Goal: Navigation & Orientation: Find specific page/section

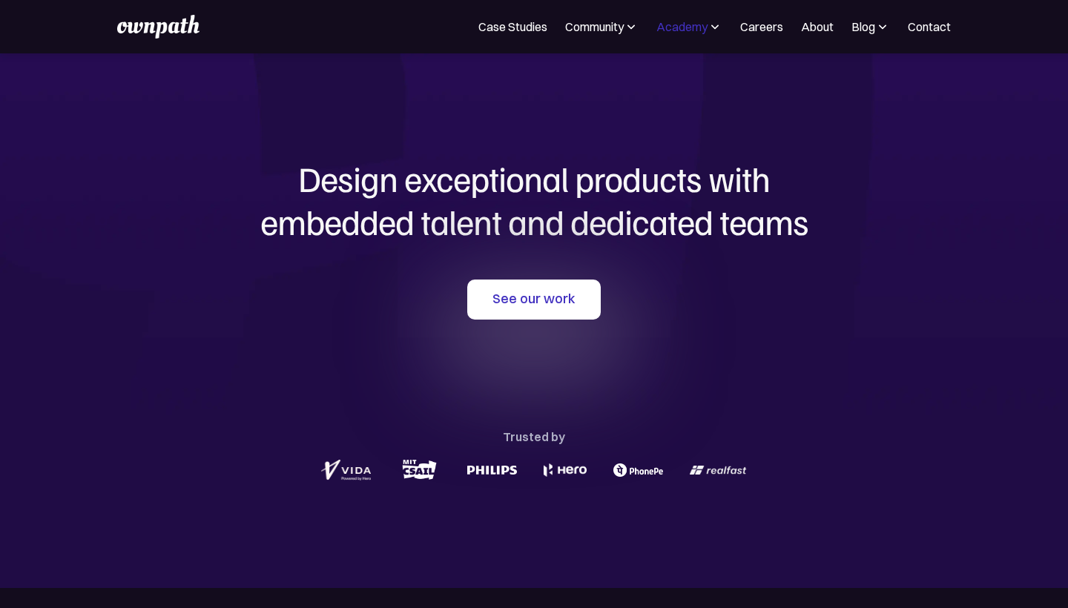
click at [687, 27] on div "Academy" at bounding box center [681, 27] width 51 height 18
click at [671, 78] on link "Resources" at bounding box center [670, 73] width 86 height 36
click at [693, 19] on div "Academy" at bounding box center [681, 27] width 51 height 18
click at [605, 30] on div "Community" at bounding box center [594, 27] width 59 height 18
click at [711, 27] on img at bounding box center [715, 26] width 15 height 15
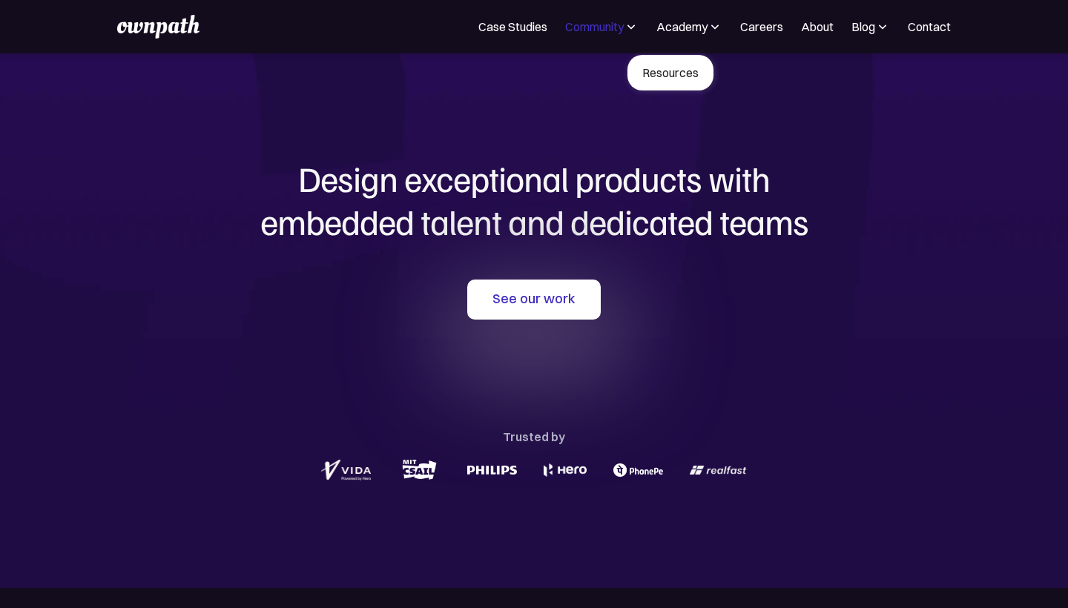
click at [585, 30] on div "Community" at bounding box center [594, 27] width 59 height 18
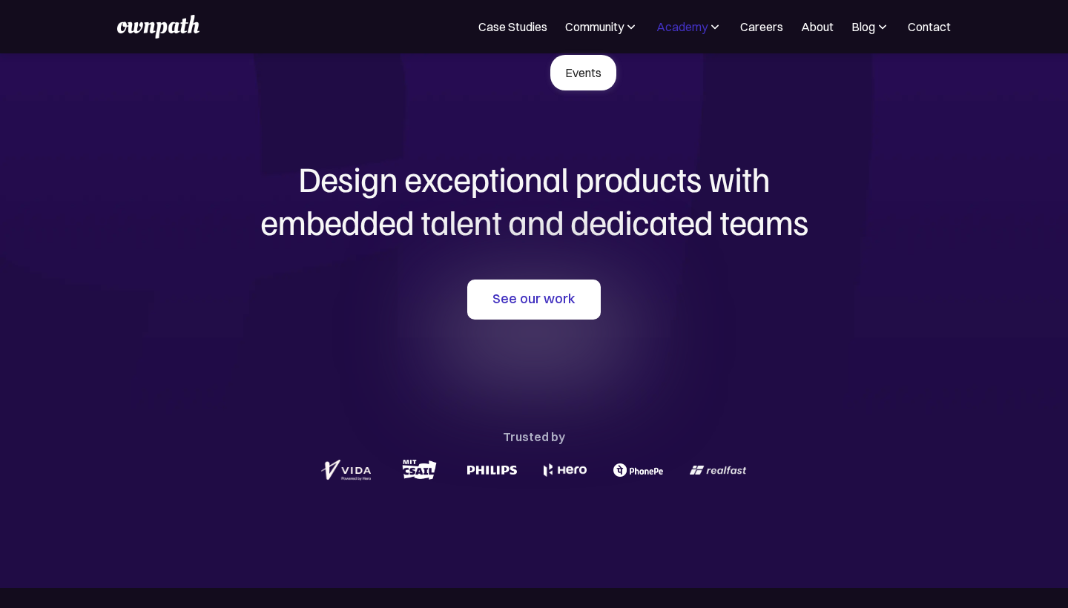
click at [681, 29] on div "Academy" at bounding box center [681, 27] width 51 height 18
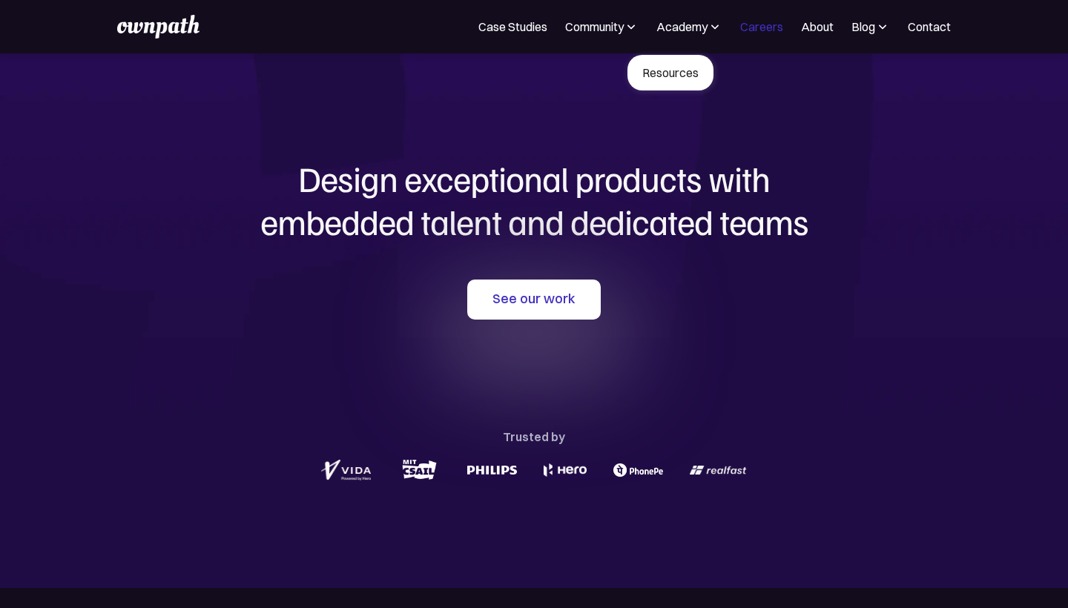
click at [765, 30] on link "Careers" at bounding box center [761, 27] width 43 height 18
click at [817, 27] on link "About" at bounding box center [817, 27] width 33 height 18
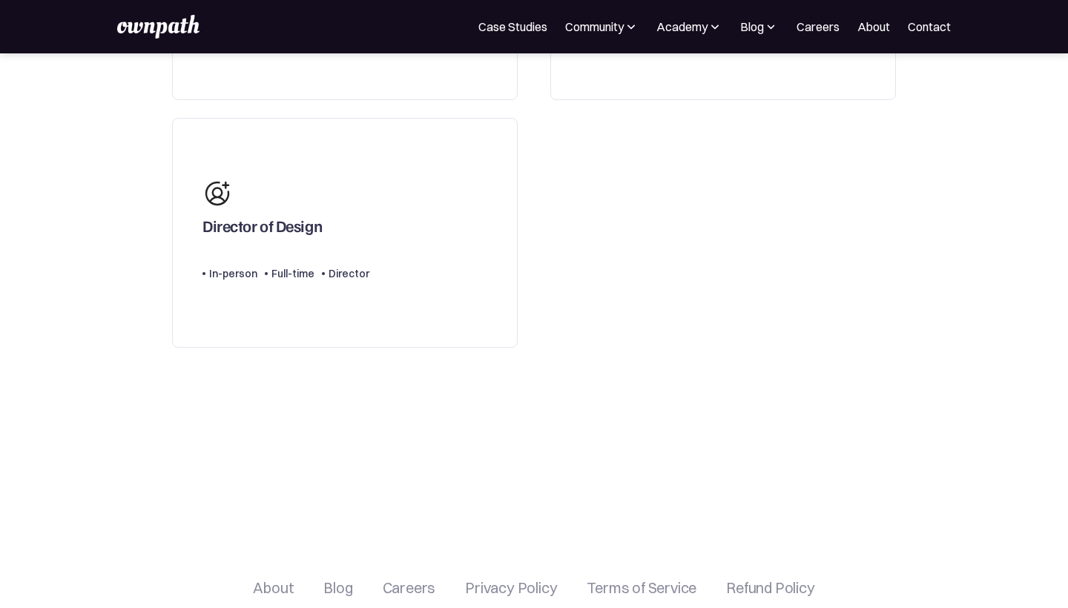
scroll to position [684, 0]
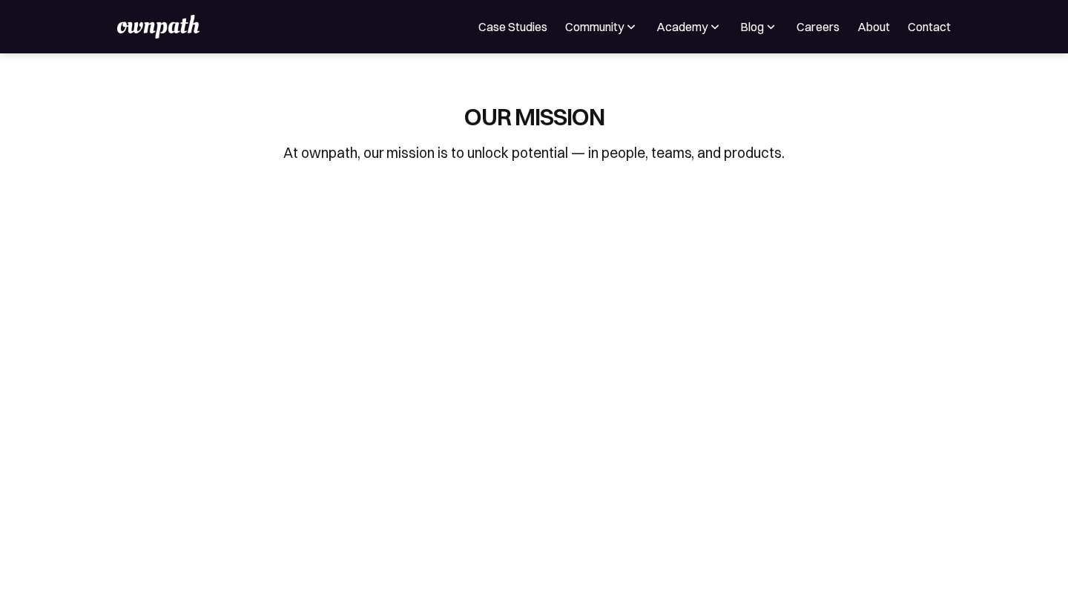
click at [142, 29] on img at bounding box center [158, 27] width 82 height 24
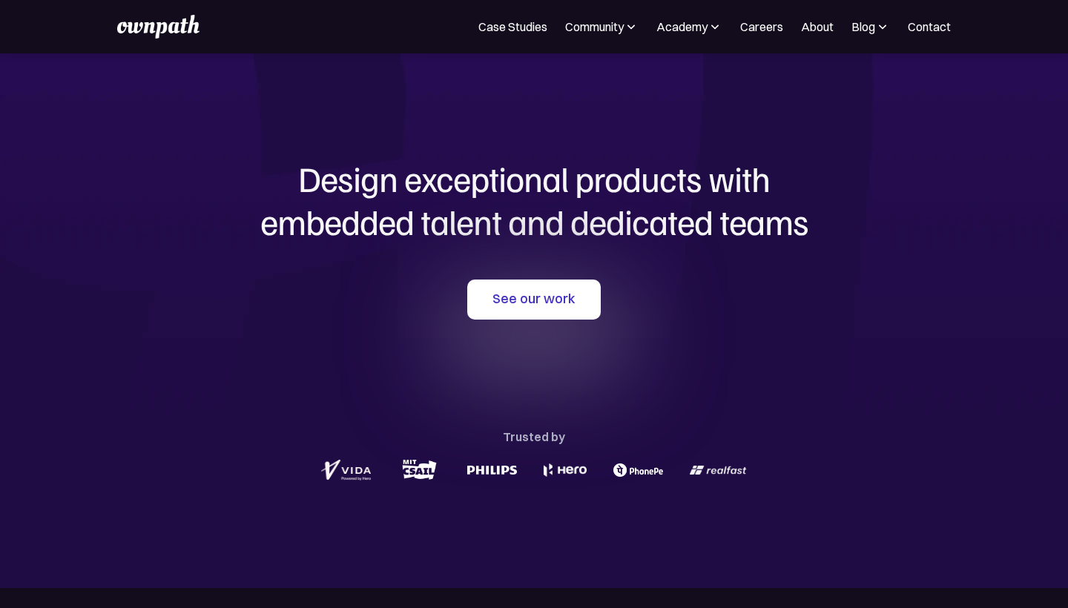
click at [877, 28] on img at bounding box center [882, 26] width 15 height 15
click at [711, 27] on img at bounding box center [715, 26] width 15 height 15
click at [584, 30] on div "Community" at bounding box center [594, 27] width 59 height 18
click at [708, 28] on img at bounding box center [715, 26] width 15 height 15
click at [876, 30] on img at bounding box center [882, 26] width 15 height 15
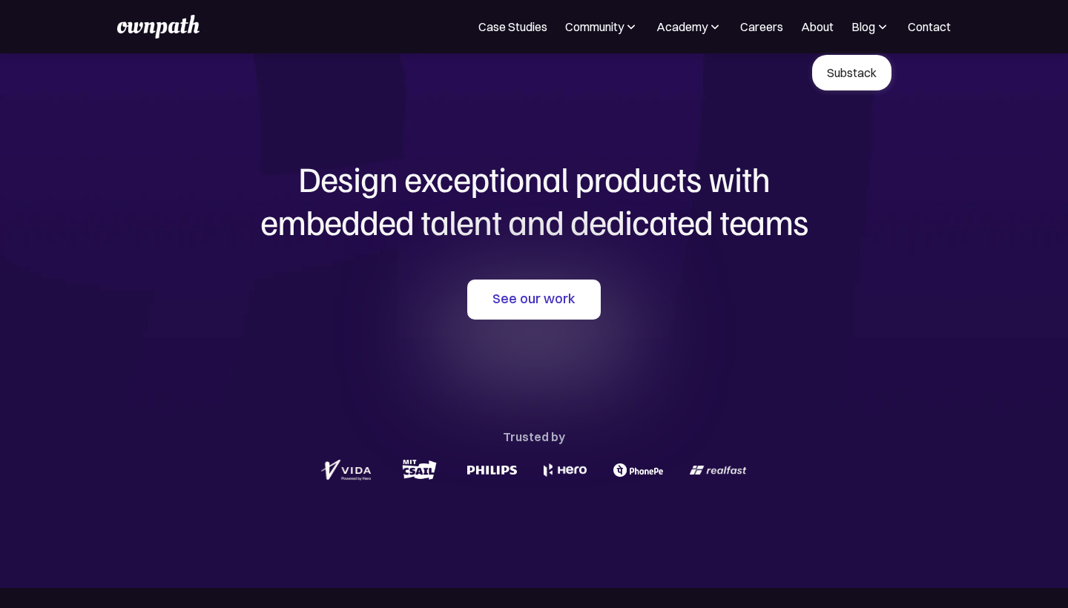
click at [624, 26] on img at bounding box center [631, 26] width 15 height 15
click at [713, 30] on img at bounding box center [715, 26] width 15 height 15
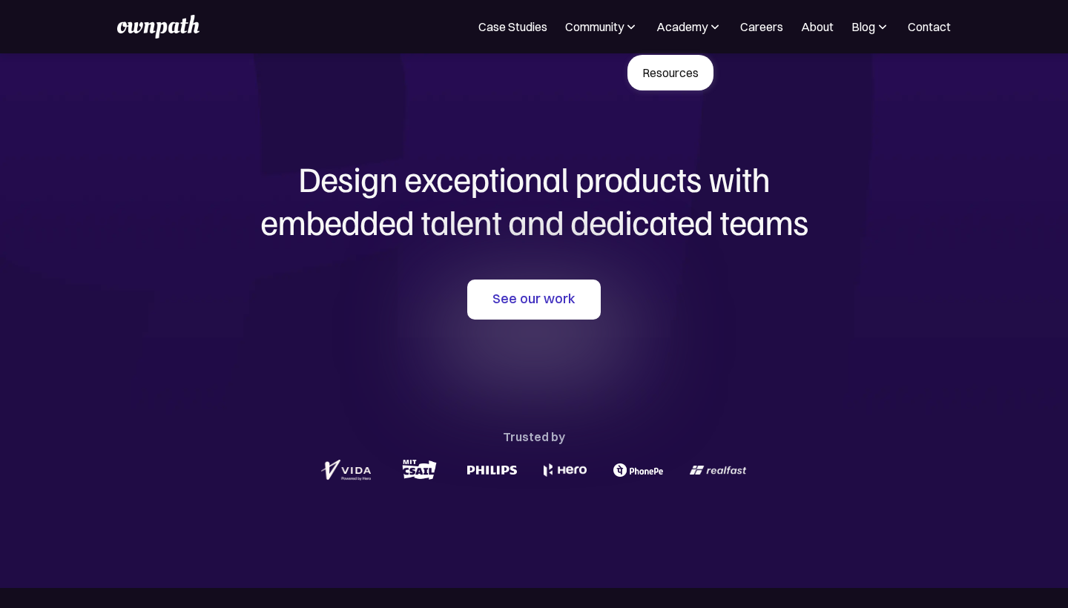
click at [668, 74] on link "Resources" at bounding box center [670, 73] width 86 height 36
click at [584, 36] on div "Case Studies Community Events Academy Resources Careers About For Companies Blo…" at bounding box center [533, 27] width 833 height 24
click at [584, 29] on div "Community" at bounding box center [594, 27] width 59 height 18
click at [576, 75] on link "Events" at bounding box center [583, 73] width 66 height 36
click at [708, 23] on img at bounding box center [715, 26] width 15 height 15
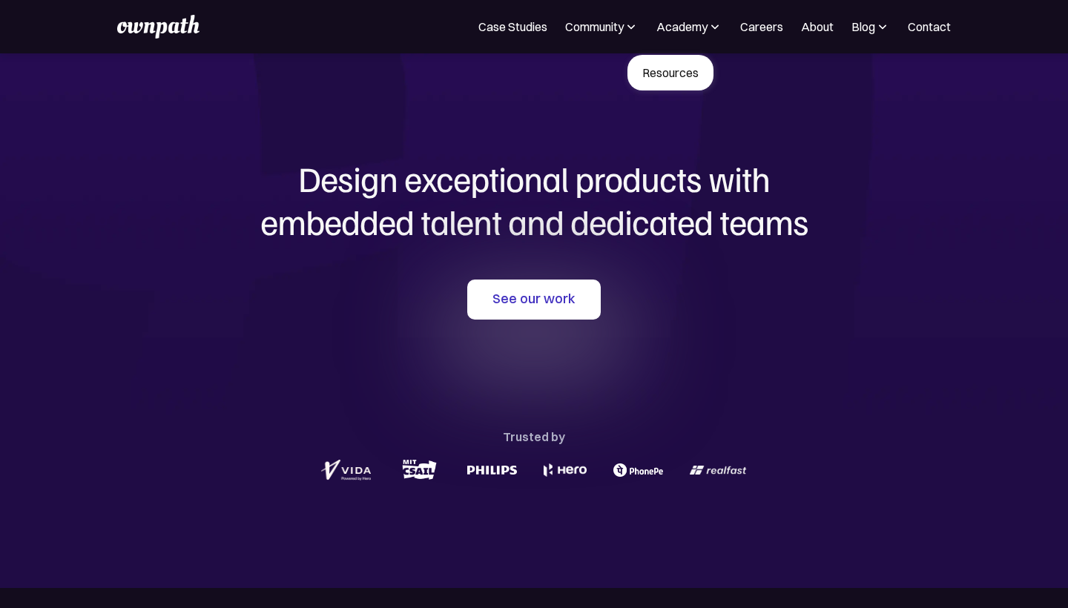
click at [672, 73] on link "Resources" at bounding box center [670, 73] width 86 height 36
click at [872, 27] on div "Blog" at bounding box center [863, 27] width 24 height 18
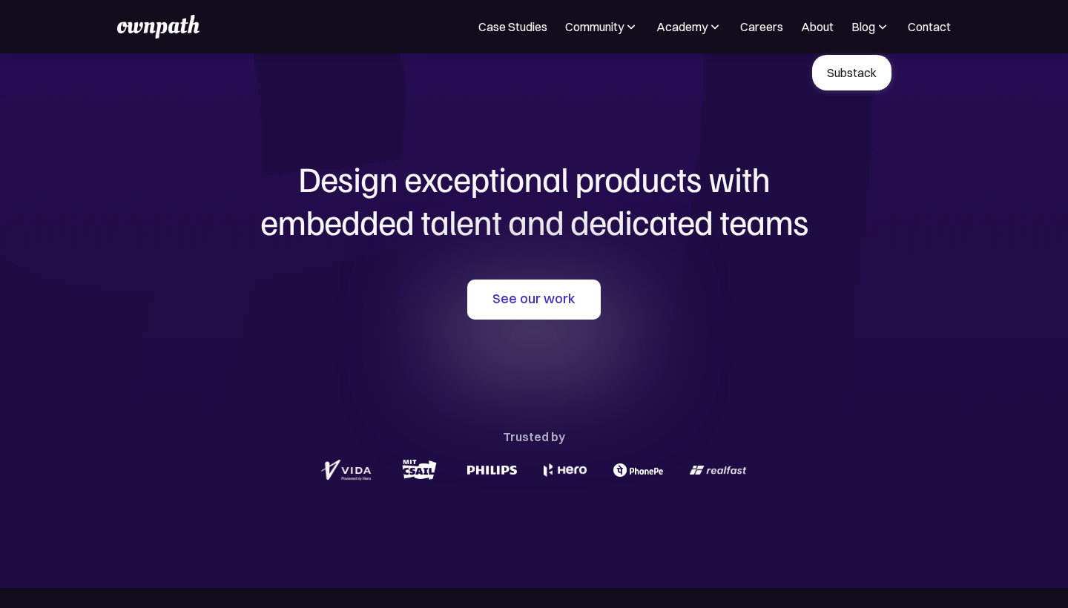
click at [851, 66] on link "Substack" at bounding box center [851, 73] width 79 height 36
click at [624, 28] on img at bounding box center [631, 26] width 15 height 15
click at [714, 30] on img at bounding box center [715, 26] width 15 height 15
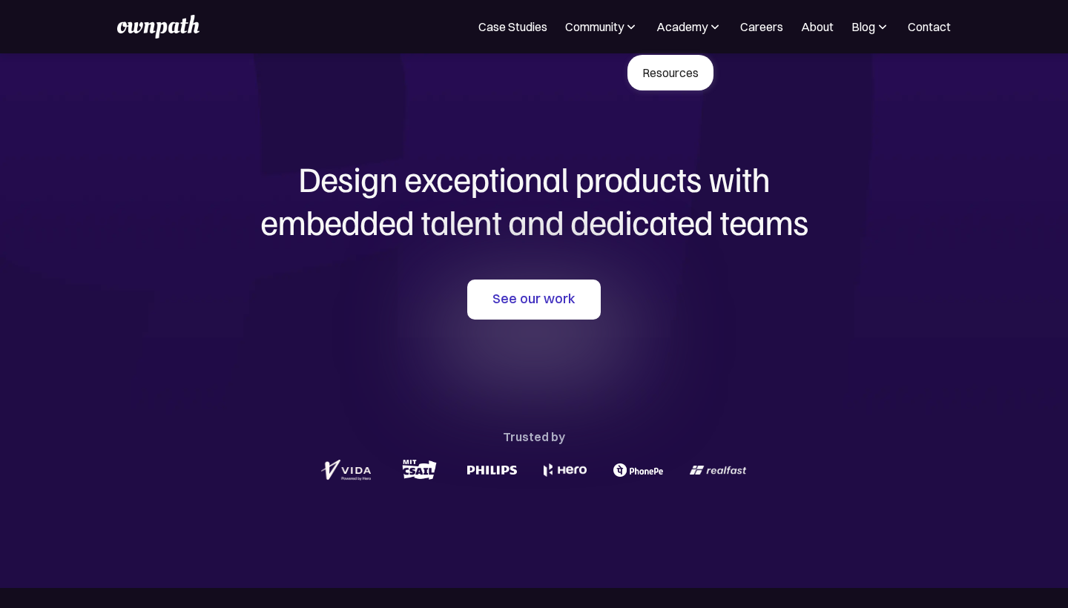
click at [882, 29] on img at bounding box center [882, 26] width 15 height 15
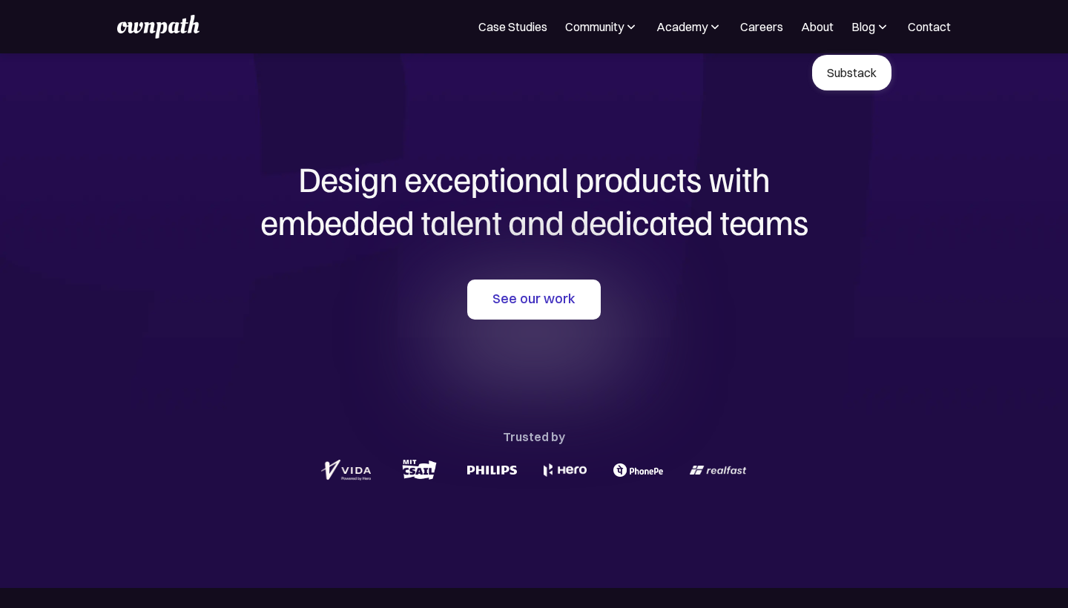
click at [625, 30] on img at bounding box center [631, 26] width 15 height 15
click at [714, 28] on img at bounding box center [715, 26] width 15 height 15
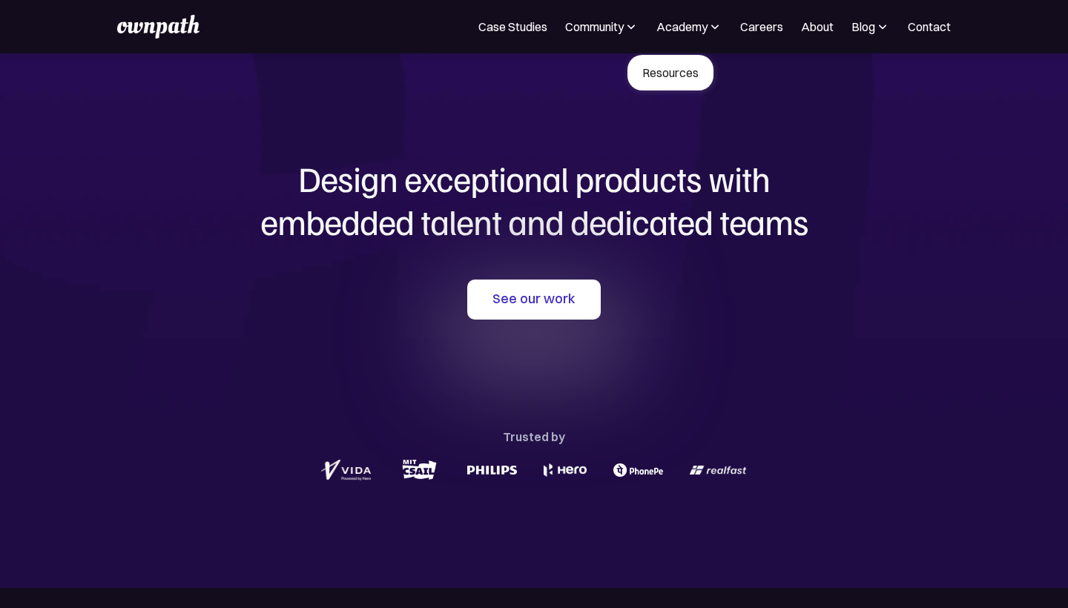
click at [700, 125] on div "Design exceptional products with embedded talent and dedicated teams with us Se…" at bounding box center [534, 320] width 712 height 535
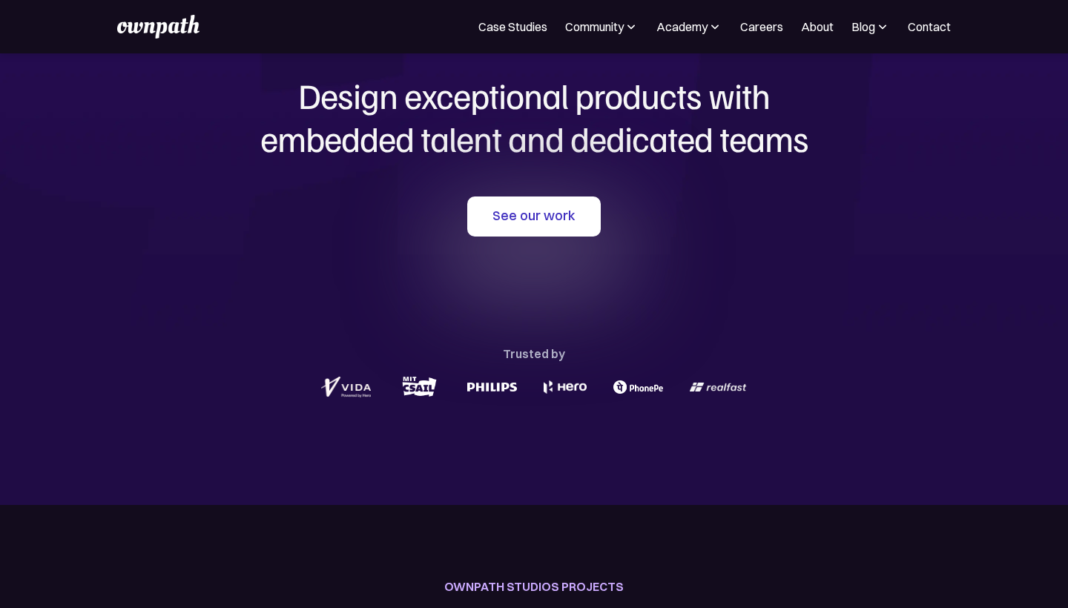
scroll to position [559, 0]
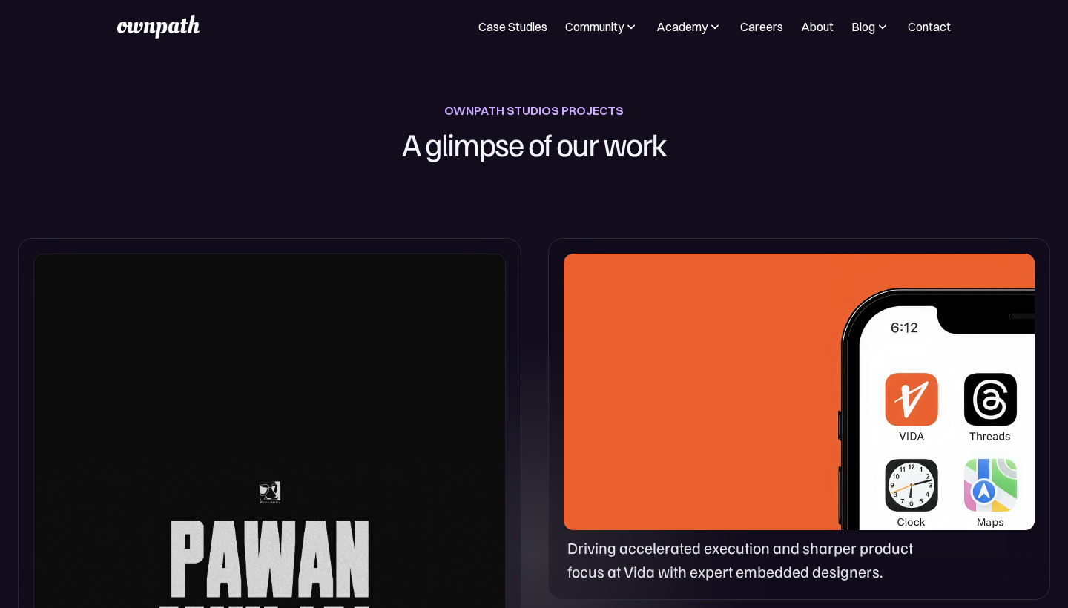
click at [625, 24] on img at bounding box center [631, 26] width 15 height 15
click at [711, 29] on img at bounding box center [715, 26] width 15 height 15
click at [551, 151] on h1 "A glimpse of our work" at bounding box center [534, 144] width 412 height 46
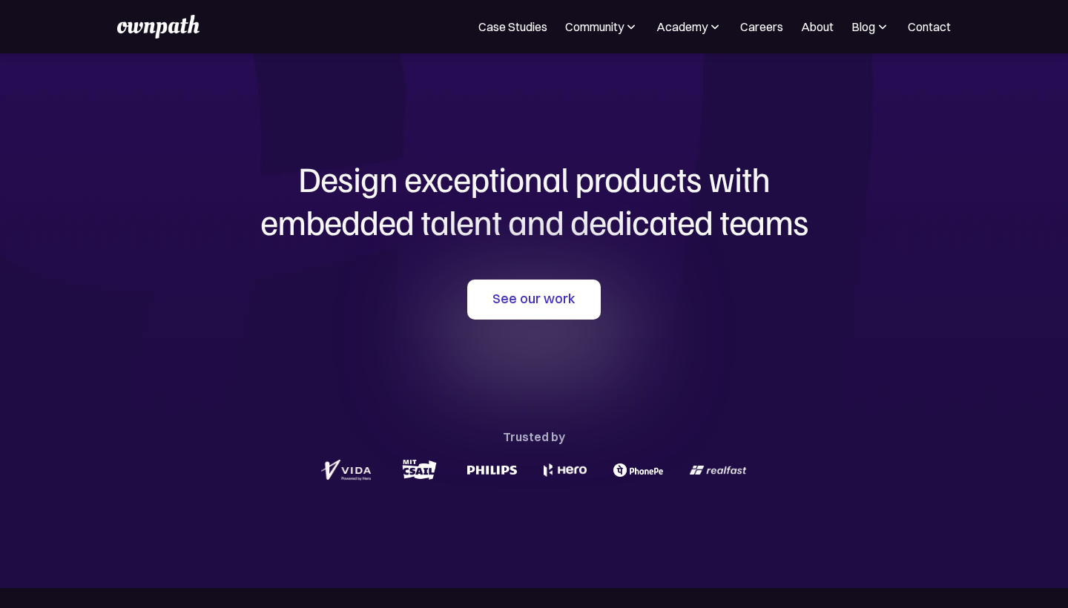
scroll to position [0, 0]
click at [596, 28] on div "Community" at bounding box center [594, 27] width 59 height 18
click at [694, 27] on div "Academy" at bounding box center [681, 27] width 51 height 18
click at [872, 28] on div "Blog" at bounding box center [863, 27] width 24 height 18
click at [880, 177] on h1 "Design exceptional products with embedded talent and dedicated teams" at bounding box center [534, 199] width 712 height 85
